Goal: Information Seeking & Learning: Learn about a topic

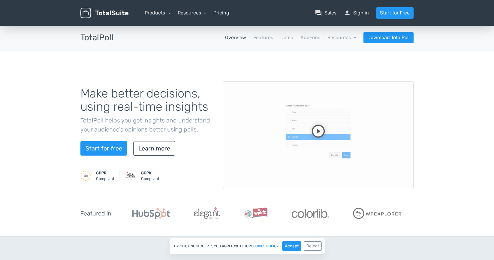
click at [315, 128] on video at bounding box center [318, 135] width 191 height 108
click at [271, 125] on video at bounding box center [318, 135] width 191 height 108
click at [284, 38] on link "Demo" at bounding box center [287, 37] width 13 height 7
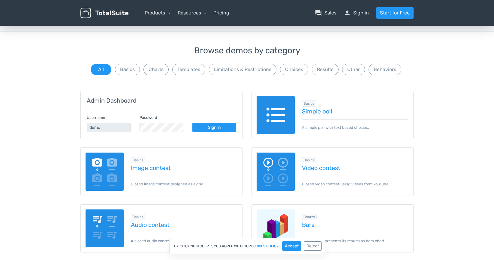
scroll to position [60, 0]
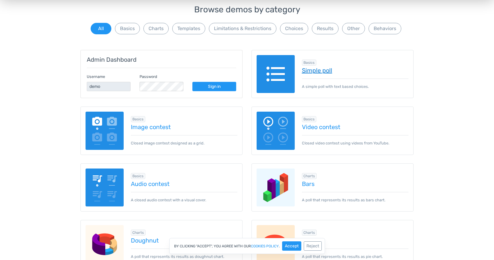
click at [313, 68] on link "Simple poll" at bounding box center [355, 70] width 107 height 7
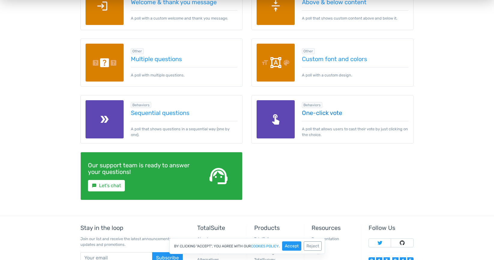
scroll to position [841, 0]
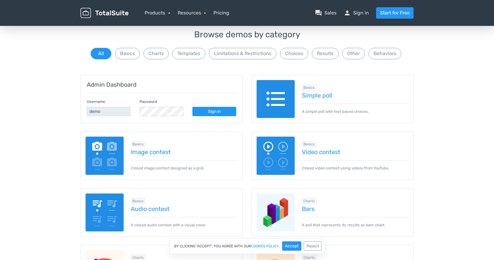
scroll to position [30, 0]
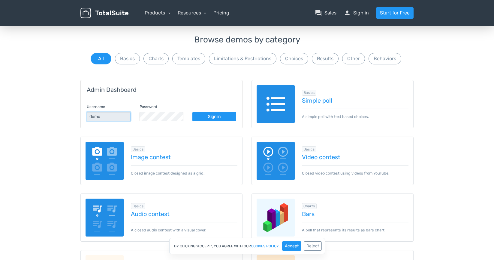
click at [97, 117] on input "demo" at bounding box center [109, 116] width 44 height 9
click at [104, 118] on input "demo" at bounding box center [109, 116] width 44 height 9
click at [81, 118] on div "Admin Dashboard Username demo Password Sign in" at bounding box center [162, 104] width 162 height 48
click at [105, 117] on input "demo" at bounding box center [109, 116] width 44 height 9
click at [118, 117] on input "demo" at bounding box center [109, 116] width 44 height 9
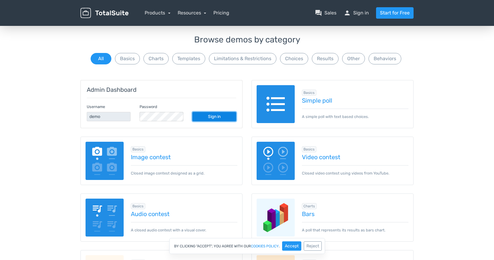
click at [223, 112] on link "Sign in" at bounding box center [215, 116] width 44 height 9
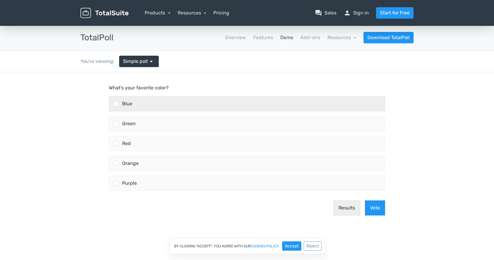
click at [148, 105] on div "Blue" at bounding box center [252, 103] width 266 height 14
click at [116, 104] on input "Blue" at bounding box center [116, 104] width 0 height 0
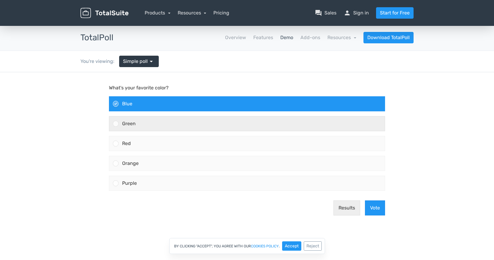
click at [150, 121] on div "Green" at bounding box center [252, 123] width 266 height 14
click at [116, 123] on input "Green" at bounding box center [116, 123] width 0 height 0
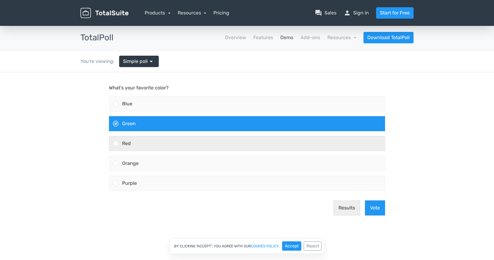
click at [155, 139] on div "Red" at bounding box center [252, 143] width 266 height 14
click at [116, 143] on input "Red" at bounding box center [116, 143] width 0 height 0
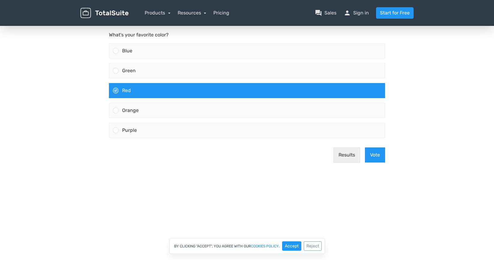
scroll to position [60, 0]
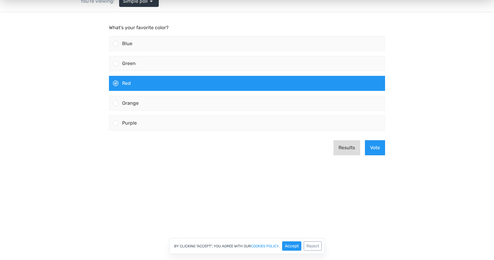
click at [342, 149] on button "Results" at bounding box center [347, 147] width 27 height 15
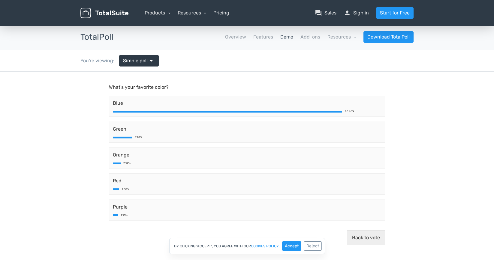
scroll to position [0, 0]
click at [148, 61] on span "arrow_drop_down" at bounding box center [151, 61] width 7 height 7
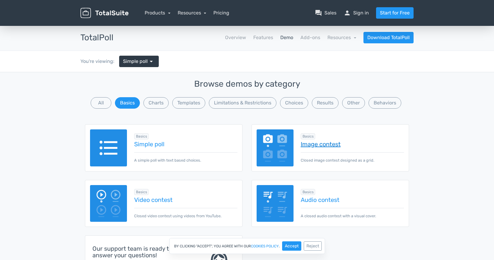
click at [319, 147] on link "Image contest" at bounding box center [352, 144] width 103 height 7
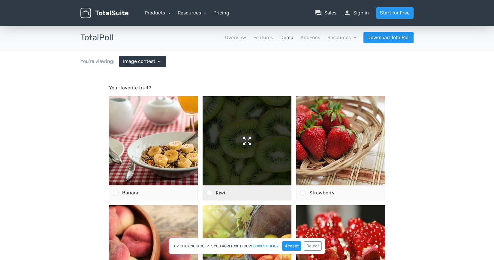
click at [246, 139] on img at bounding box center [247, 140] width 89 height 89
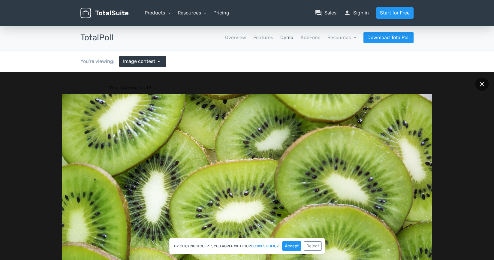
click at [477, 85] on div at bounding box center [482, 84] width 14 height 14
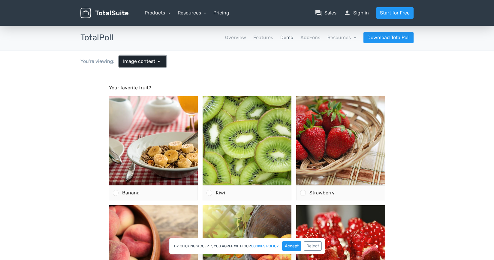
click at [154, 61] on span "Image contest" at bounding box center [139, 61] width 32 height 7
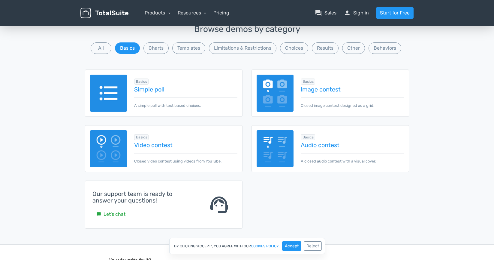
scroll to position [60, 0]
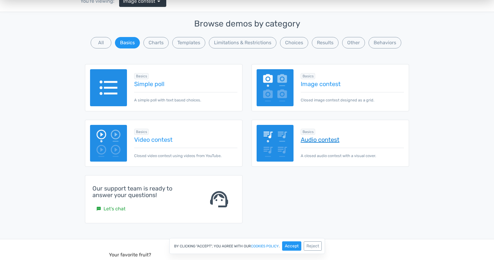
click at [314, 138] on link "Audio contest" at bounding box center [352, 139] width 103 height 7
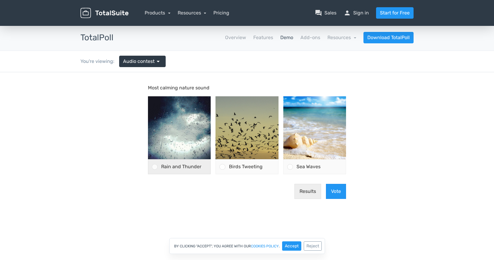
click at [157, 168] on div at bounding box center [155, 167] width 6 height 6
click at [155, 166] on input "Rain and Thunder" at bounding box center [155, 166] width 0 height 0
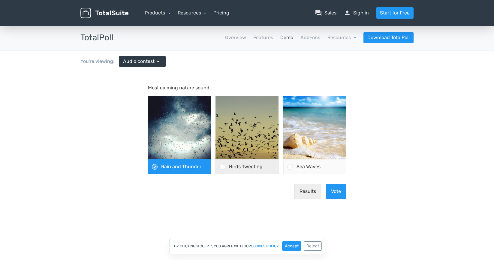
click at [226, 166] on div "Birds Tweeting" at bounding box center [252, 166] width 53 height 14
click at [223, 166] on input "Birds Tweeting" at bounding box center [223, 166] width 0 height 0
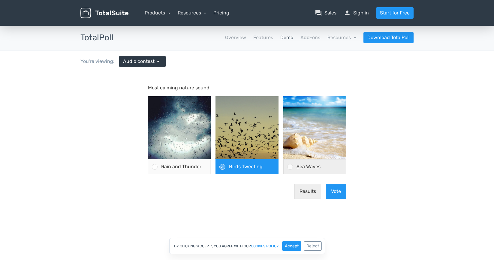
click at [290, 160] on div at bounding box center [288, 166] width 9 height 14
click at [290, 166] on input "Sea Waves" at bounding box center [290, 166] width 0 height 0
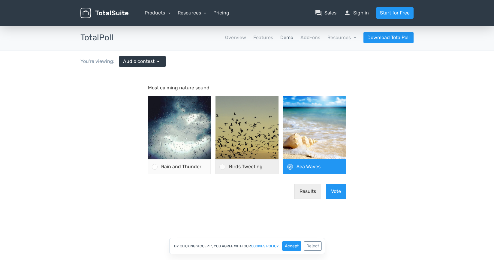
click at [246, 161] on div "Birds Tweeting" at bounding box center [252, 166] width 53 height 14
click at [223, 166] on input "Birds Tweeting" at bounding box center [223, 166] width 0 height 0
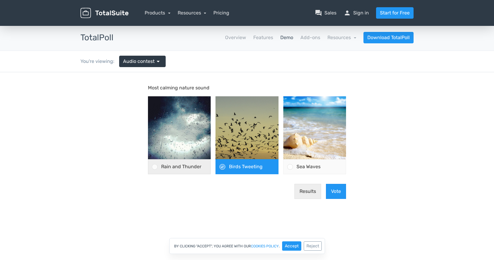
click at [188, 163] on span "Rain and Thunder" at bounding box center [181, 166] width 40 height 6
click at [155, 166] on input "Rain and Thunder" at bounding box center [155, 166] width 0 height 0
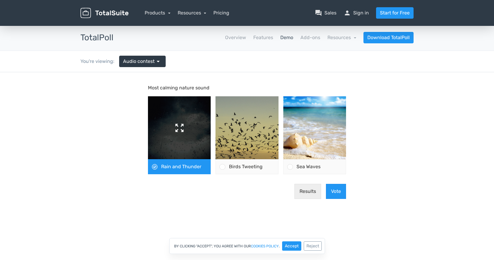
click at [172, 141] on img at bounding box center [179, 127] width 63 height 63
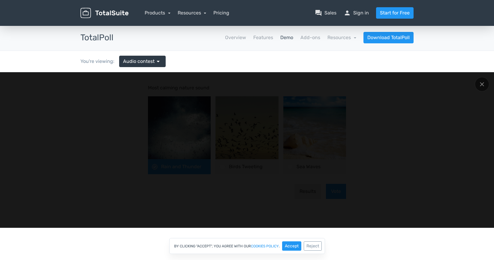
click at [366, 159] on div at bounding box center [247, 150] width 420 height 132
click at [478, 87] on div at bounding box center [482, 84] width 14 height 14
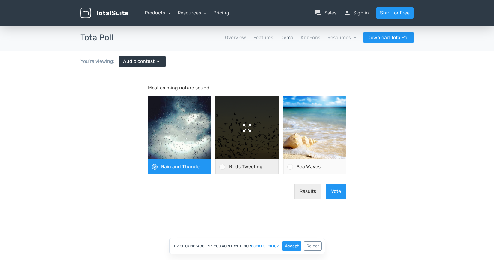
click at [248, 123] on img at bounding box center [247, 127] width 63 height 63
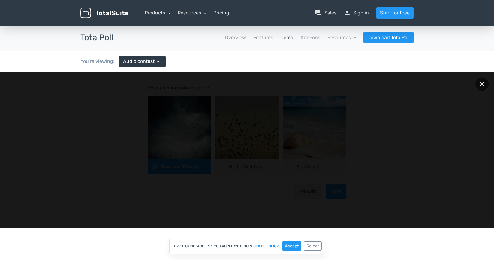
click at [482, 83] on icon at bounding box center [482, 84] width 5 height 5
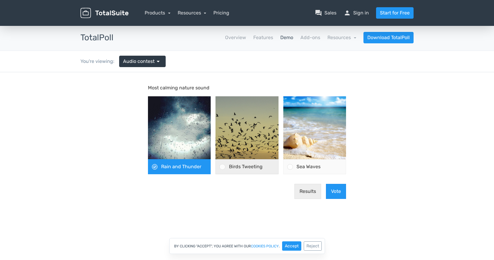
click at [223, 164] on div at bounding box center [220, 166] width 9 height 14
click at [223, 166] on input "Birds Tweeting" at bounding box center [223, 166] width 0 height 0
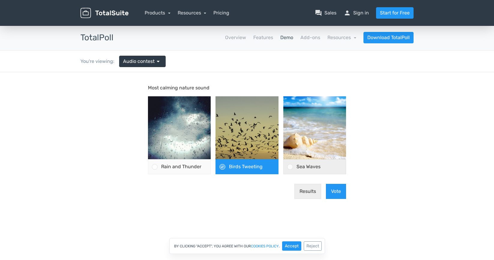
click at [295, 167] on div "Sea Waves" at bounding box center [319, 166] width 53 height 14
click at [290, 166] on input "Sea Waves" at bounding box center [290, 166] width 0 height 0
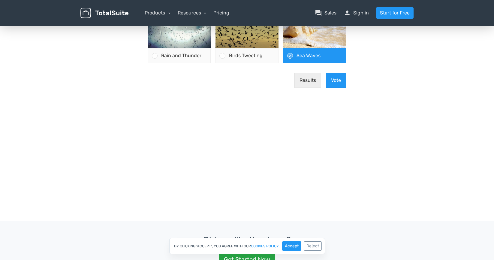
scroll to position [120, 0]
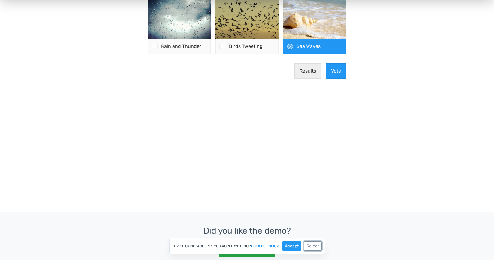
click at [313, 244] on button "Reject" at bounding box center [313, 245] width 18 height 9
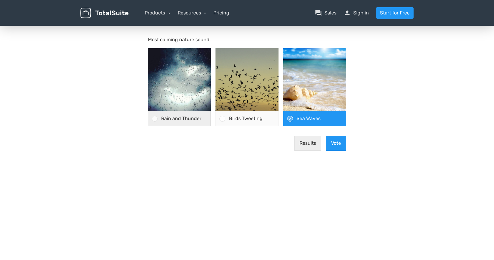
scroll to position [0, 0]
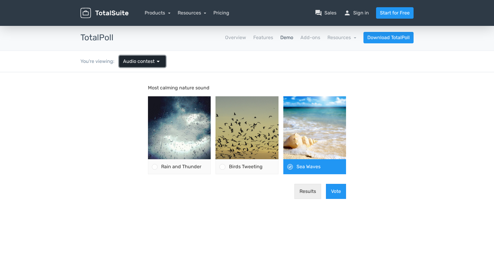
click at [150, 61] on span "Audio contest" at bounding box center [139, 61] width 32 height 7
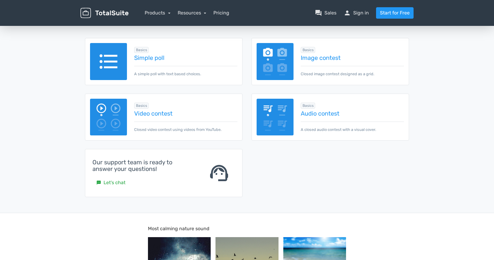
scroll to position [90, 0]
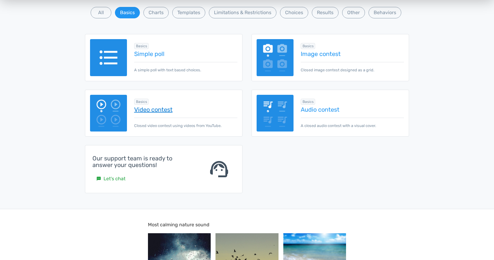
click at [160, 111] on link "Video contest" at bounding box center [185, 109] width 103 height 7
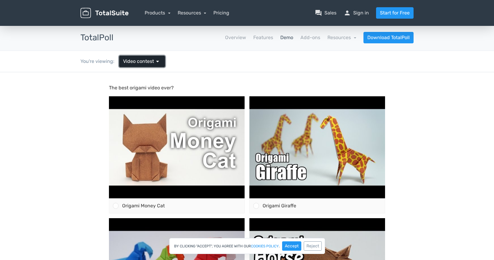
click at [153, 63] on span "Video contest" at bounding box center [138, 61] width 31 height 7
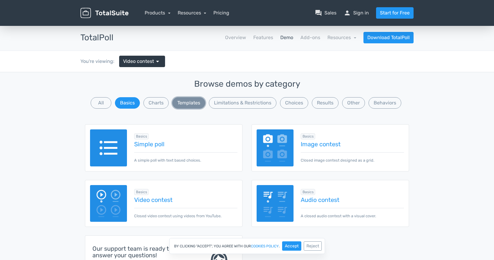
click at [179, 104] on button "Templates" at bounding box center [188, 102] width 33 height 11
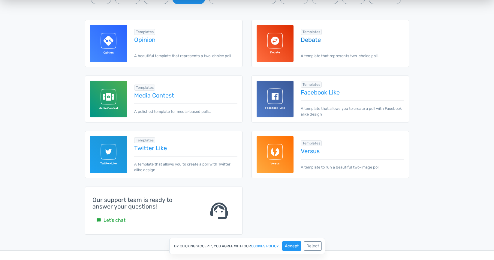
scroll to position [120, 0]
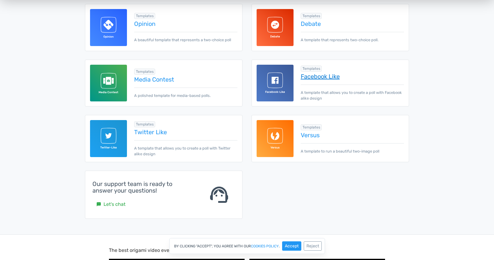
drag, startPoint x: 312, startPoint y: 74, endPoint x: 320, endPoint y: 79, distance: 9.6
click at [318, 77] on link "Facebook Like" at bounding box center [352, 76] width 103 height 7
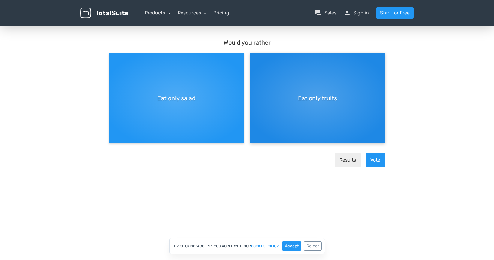
scroll to position [60, 0]
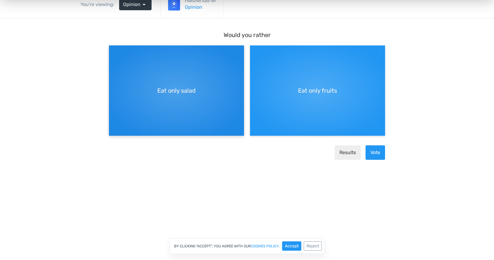
click at [191, 91] on span "Eat only salad" at bounding box center [176, 90] width 38 height 9
click at [113, 52] on input "Eat only salad" at bounding box center [111, 50] width 4 height 4
radio input "true"
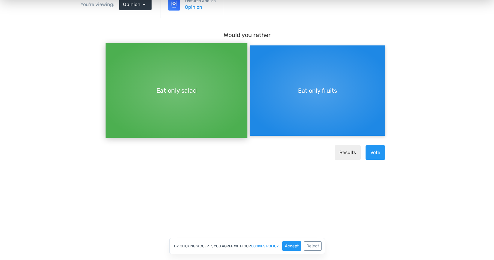
click at [276, 89] on div "Eat only fruits" at bounding box center [317, 90] width 135 height 90
click at [254, 52] on input "Eat only fruits" at bounding box center [252, 50] width 4 height 4
radio input "true"
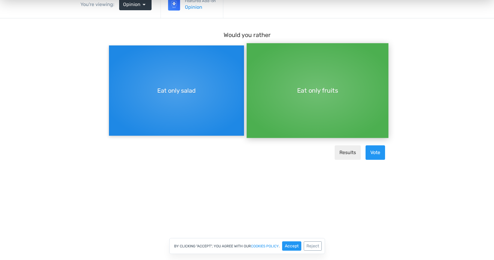
click at [208, 95] on div "Eat only salad" at bounding box center [176, 90] width 135 height 90
click at [113, 47] on input "Eat only salad" at bounding box center [111, 45] width 4 height 4
radio input "true"
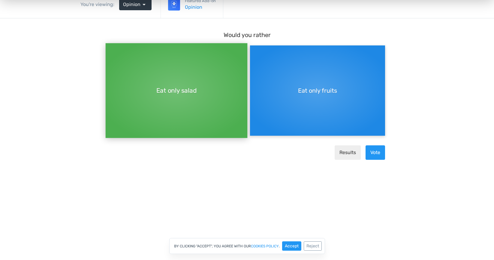
click at [292, 92] on div "Eat only fruits" at bounding box center [317, 90] width 135 height 90
click at [254, 47] on input "Eat only fruits" at bounding box center [252, 45] width 4 height 4
radio input "true"
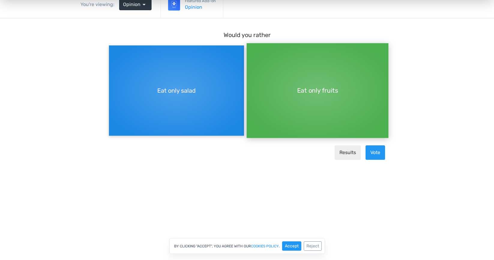
click at [220, 96] on div "Eat only salad" at bounding box center [176, 90] width 135 height 90
click at [113, 47] on input "Eat only salad" at bounding box center [111, 45] width 4 height 4
radio input "true"
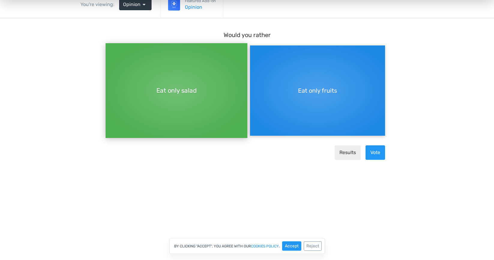
click at [293, 93] on div "Eat only fruits" at bounding box center [317, 90] width 135 height 90
click at [254, 47] on input "Eat only fruits" at bounding box center [252, 45] width 4 height 4
radio input "true"
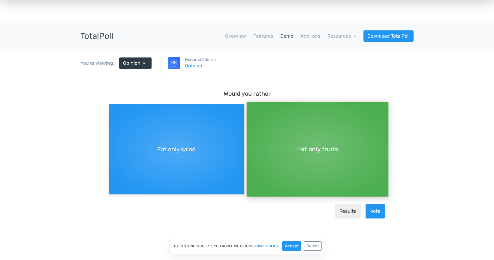
scroll to position [0, 0]
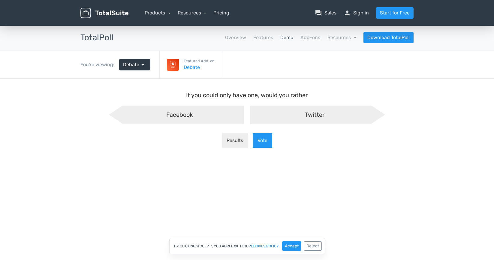
click at [288, 112] on div "Twitter" at bounding box center [317, 114] width 135 height 18
click at [249, 112] on input "Twitter" at bounding box center [247, 110] width 4 height 4
radio input "true"
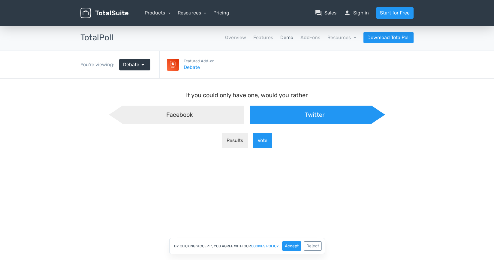
click at [220, 114] on div "Facebook" at bounding box center [176, 114] width 135 height 18
click at [119, 112] on input "Facebook" at bounding box center [117, 110] width 4 height 4
radio input "true"
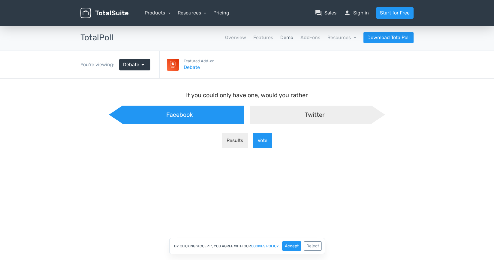
scroll to position [5, 8]
click at [270, 113] on div "Twitter" at bounding box center [317, 114] width 135 height 18
click at [252, 107] on input "Twitter" at bounding box center [250, 105] width 4 height 4
radio input "true"
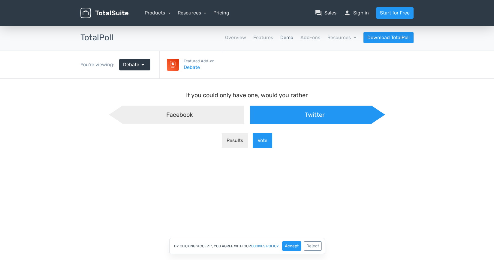
click at [203, 115] on div "Facebook" at bounding box center [176, 114] width 135 height 18
click at [111, 107] on input "Facebook" at bounding box center [109, 105] width 4 height 4
radio input "true"
click at [269, 113] on div "Twitter" at bounding box center [317, 114] width 135 height 18
click at [252, 107] on input "Twitter" at bounding box center [250, 105] width 4 height 4
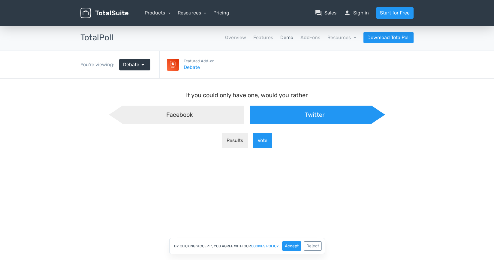
radio input "true"
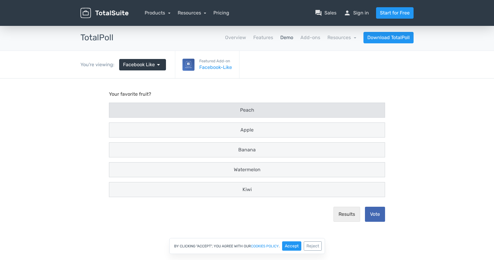
click at [237, 109] on div "Peach" at bounding box center [247, 109] width 269 height 7
click at [117, 109] on input "Peach" at bounding box center [115, 110] width 4 height 4
radio input "true"
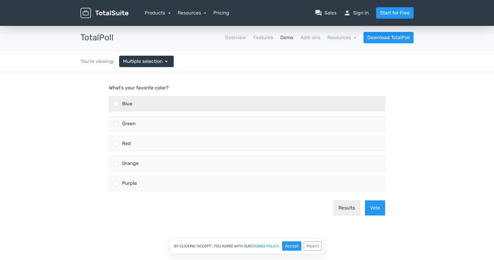
drag, startPoint x: 229, startPoint y: 104, endPoint x: 227, endPoint y: 108, distance: 4.7
click at [229, 104] on div "Blue" at bounding box center [252, 103] width 266 height 14
click at [116, 104] on input "Blue" at bounding box center [116, 104] width 0 height 0
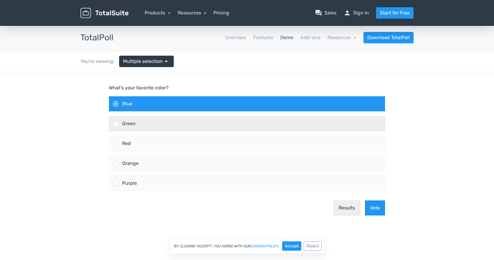
click at [224, 122] on div "Green" at bounding box center [252, 123] width 266 height 14
click at [116, 123] on input "Green" at bounding box center [116, 123] width 0 height 0
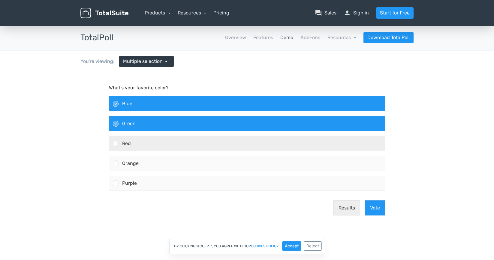
click at [234, 142] on div "Red" at bounding box center [252, 143] width 266 height 14
click at [116, 143] on input "Red" at bounding box center [116, 143] width 0 height 0
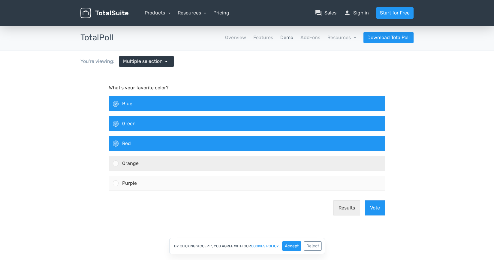
click at [235, 164] on div "Orange" at bounding box center [252, 163] width 266 height 14
click at [116, 163] on input "Orange" at bounding box center [116, 163] width 0 height 0
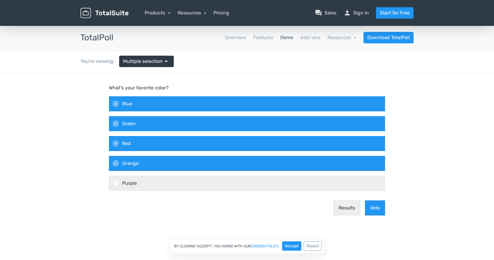
click at [232, 178] on div "Purple" at bounding box center [252, 183] width 266 height 14
click at [116, 183] on input "Purple" at bounding box center [116, 183] width 0 height 0
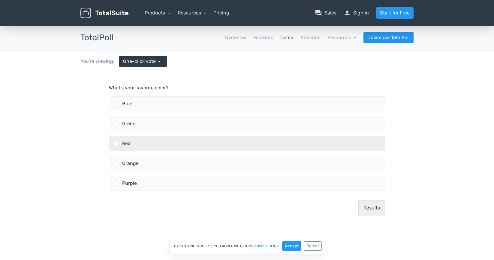
click at [175, 144] on div "Red" at bounding box center [252, 143] width 266 height 14
click at [116, 143] on input "Red" at bounding box center [116, 143] width 0 height 0
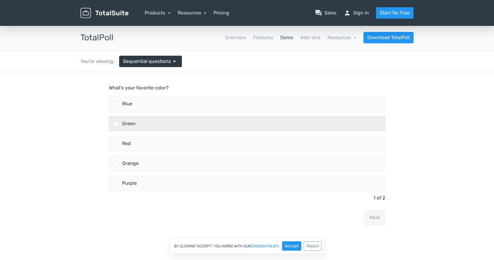
click at [136, 123] on div "Green" at bounding box center [252, 123] width 266 height 14
click at [116, 123] on input "Green" at bounding box center [116, 123] width 0 height 0
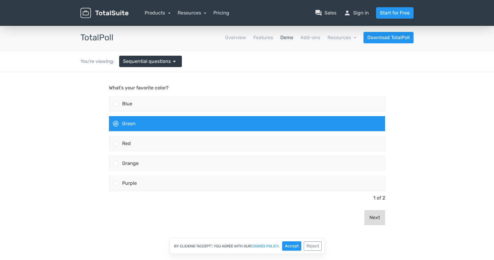
click at [372, 216] on button "Next" at bounding box center [375, 217] width 21 height 15
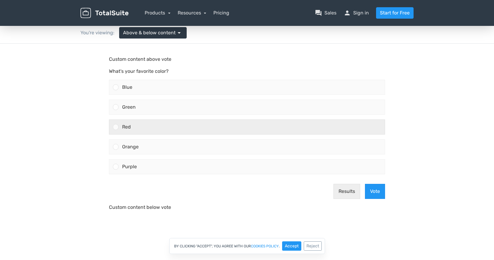
scroll to position [30, 0]
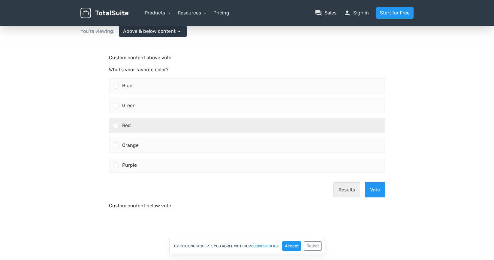
click at [153, 119] on div "Red" at bounding box center [252, 125] width 266 height 14
click at [116, 125] on input "Red" at bounding box center [116, 125] width 0 height 0
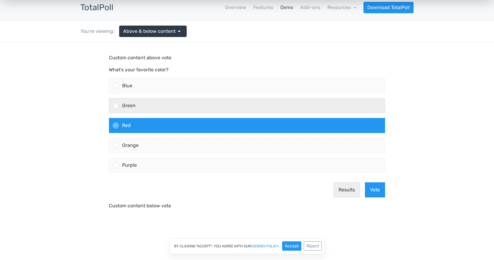
click at [153, 105] on div "Green" at bounding box center [252, 105] width 266 height 14
click at [116, 105] on input "Green" at bounding box center [116, 105] width 0 height 0
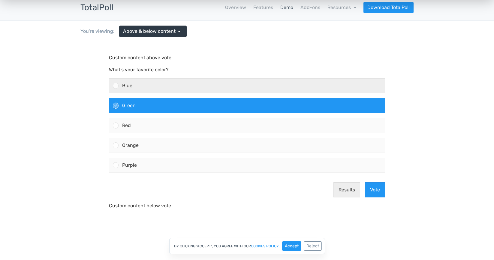
click at [156, 83] on div "Blue" at bounding box center [252, 85] width 266 height 14
click at [116, 86] on input "Blue" at bounding box center [116, 86] width 0 height 0
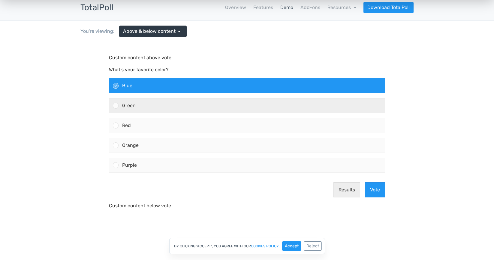
click at [156, 112] on div "Green" at bounding box center [252, 105] width 266 height 14
click at [116, 105] on input "Green" at bounding box center [116, 105] width 0 height 0
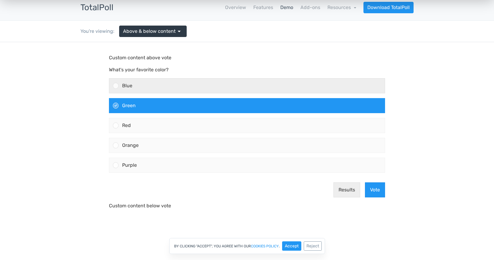
click at [161, 87] on div "Blue" at bounding box center [252, 85] width 266 height 14
click at [116, 86] on input "Blue" at bounding box center [116, 86] width 0 height 0
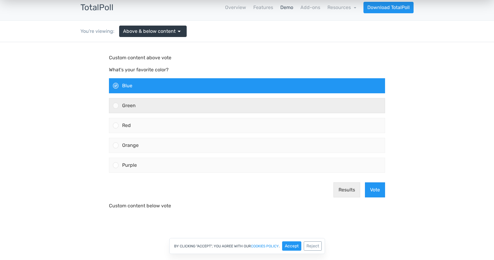
click at [158, 104] on div "Green" at bounding box center [252, 105] width 266 height 14
click at [116, 105] on input "Green" at bounding box center [116, 105] width 0 height 0
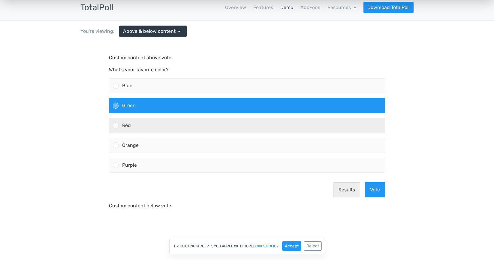
click at [159, 126] on div "Red" at bounding box center [252, 125] width 266 height 14
click at [116, 125] on input "Red" at bounding box center [116, 125] width 0 height 0
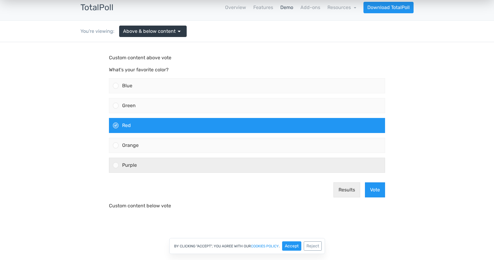
click at [161, 159] on div "Purple" at bounding box center [252, 165] width 266 height 14
click at [116, 165] on input "Purple" at bounding box center [116, 165] width 0 height 0
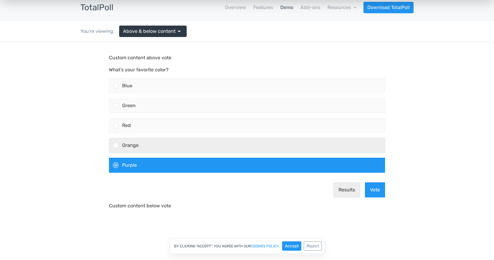
click at [161, 147] on div "Orange" at bounding box center [252, 145] width 266 height 14
click at [116, 145] on input "Orange" at bounding box center [116, 145] width 0 height 0
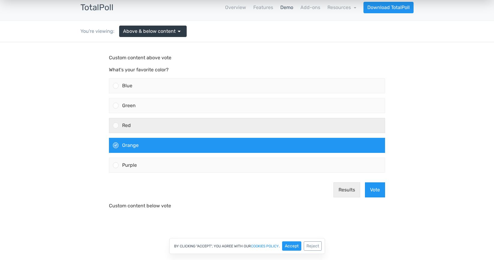
click at [165, 119] on div "Red" at bounding box center [252, 125] width 266 height 14
click at [116, 125] on input "Red" at bounding box center [116, 125] width 0 height 0
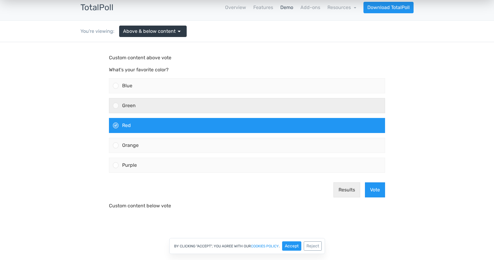
click at [167, 100] on div "Green" at bounding box center [252, 105] width 266 height 14
click at [116, 105] on input "Green" at bounding box center [116, 105] width 0 height 0
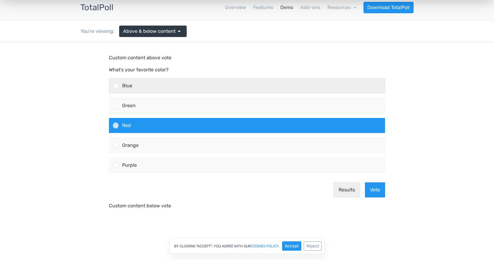
click at [169, 85] on div "Blue" at bounding box center [252, 85] width 266 height 14
click at [116, 86] on input "Blue" at bounding box center [116, 86] width 0 height 0
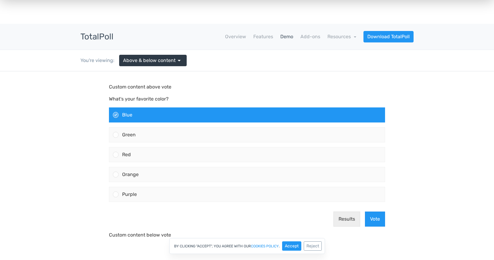
scroll to position [0, 0]
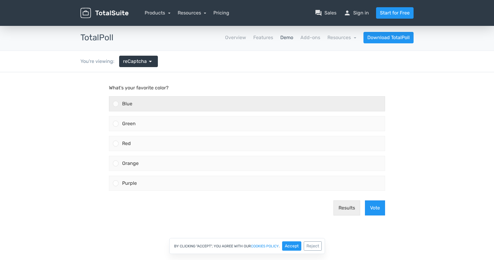
click at [178, 104] on div "Blue" at bounding box center [252, 103] width 266 height 14
click at [116, 104] on input "Blue" at bounding box center [116, 104] width 0 height 0
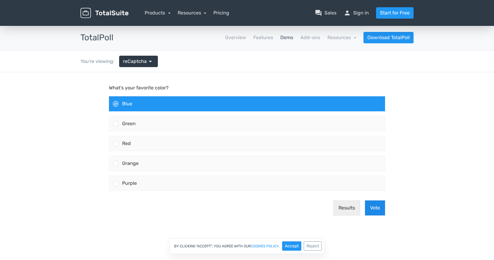
click at [378, 205] on button "Vote" at bounding box center [375, 207] width 20 height 15
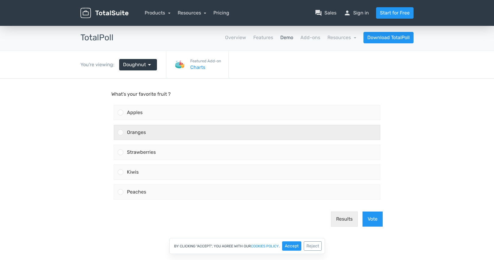
click at [196, 127] on div "Oranges" at bounding box center [251, 132] width 257 height 14
click at [121, 132] on input "Oranges" at bounding box center [121, 132] width 0 height 0
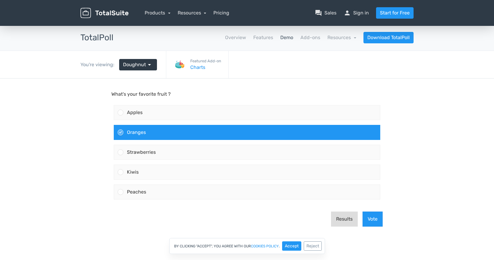
click at [343, 218] on button "Results" at bounding box center [344, 218] width 27 height 15
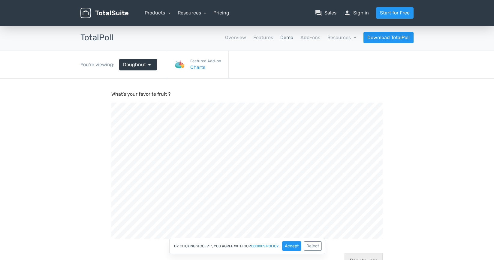
scroll to position [218, 494]
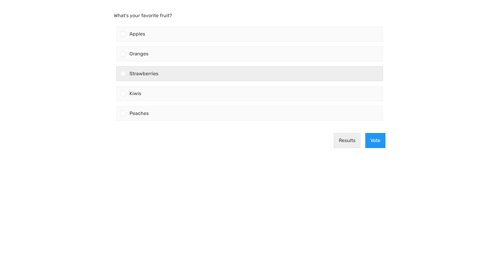
click at [157, 71] on span "Strawberries" at bounding box center [143, 74] width 29 height 6
click at [123, 74] on input "Strawberries" at bounding box center [123, 74] width 0 height 0
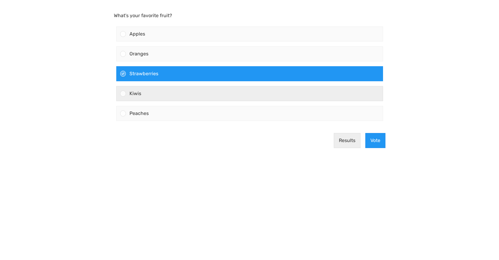
drag, startPoint x: 194, startPoint y: 92, endPoint x: 235, endPoint y: 70, distance: 46.4
click at [194, 92] on div "Kiwis" at bounding box center [254, 93] width 257 height 14
click at [123, 93] on input "Kiwis" at bounding box center [123, 93] width 0 height 0
